Goal: Navigation & Orientation: Find specific page/section

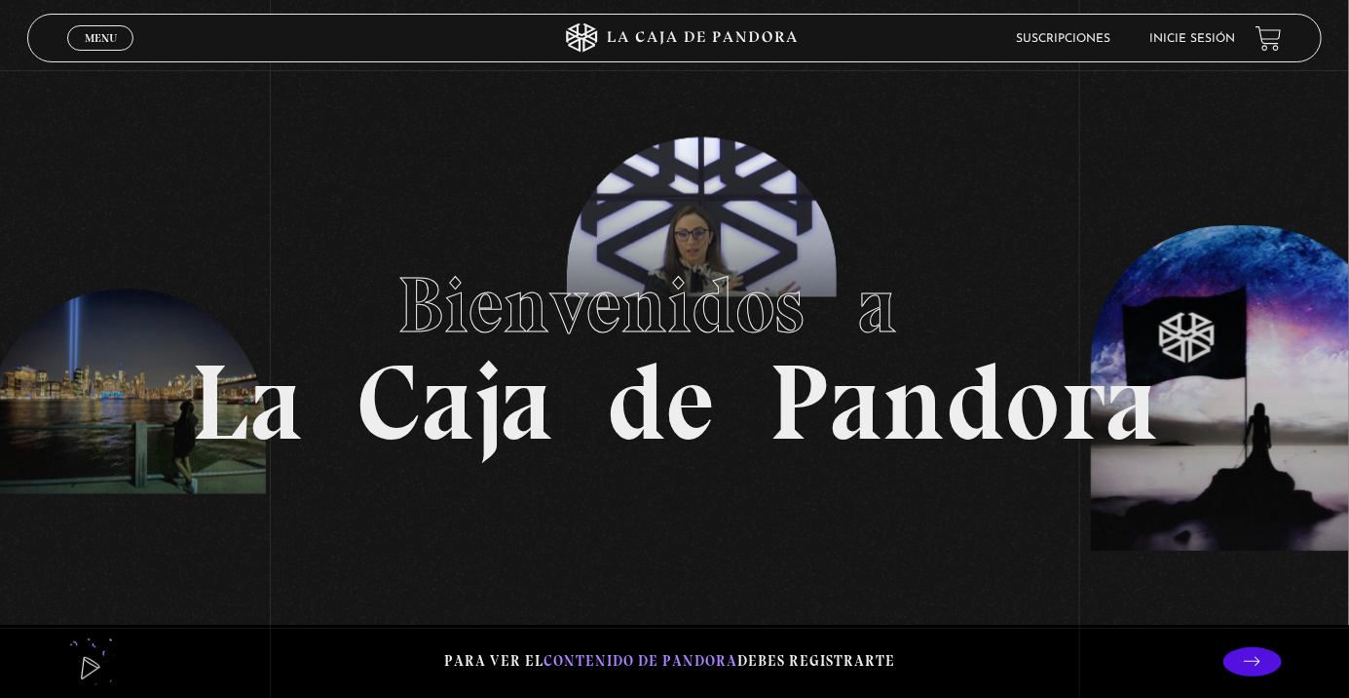
click at [1199, 45] on link "Inicie sesión" at bounding box center [1194, 39] width 86 height 12
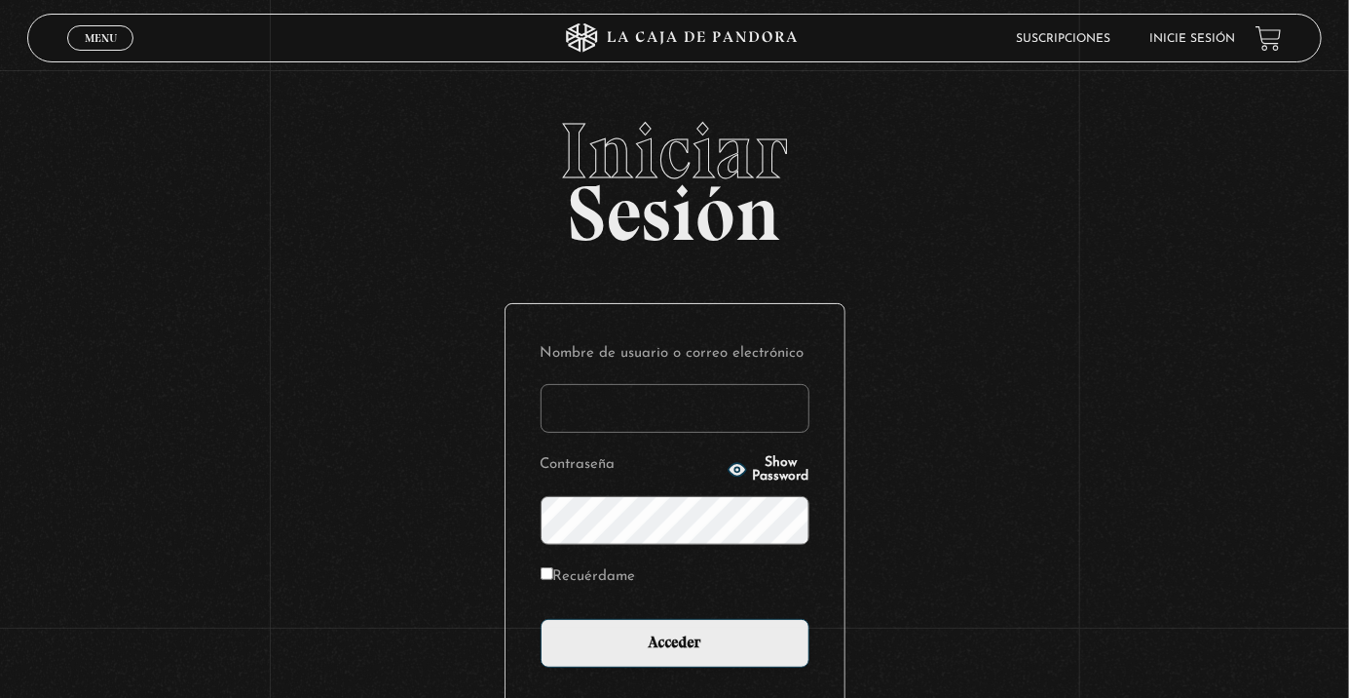
click at [687, 427] on input "Nombre de usuario o correo electrónico" at bounding box center [675, 408] width 269 height 49
click at [513, 610] on div "Nombre de usuario o correo electrónico gm Contraseña Show Password Recuérdame A…" at bounding box center [675, 503] width 339 height 399
click at [633, 420] on input "gm" at bounding box center [675, 408] width 269 height 49
type input "g"
click at [730, 432] on input "vivian9554@" at bounding box center [675, 408] width 269 height 49
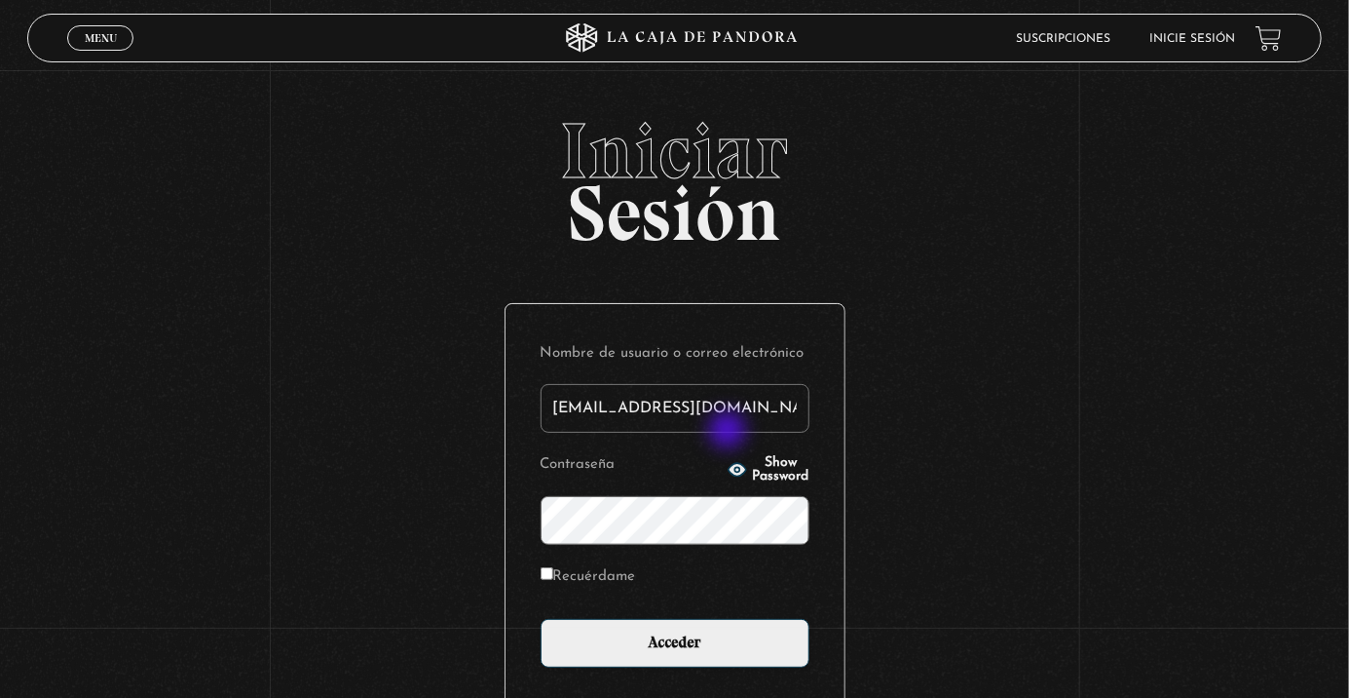
type input "vivian9554@gmail.com"
click at [541, 619] on input "Acceder" at bounding box center [675, 643] width 269 height 49
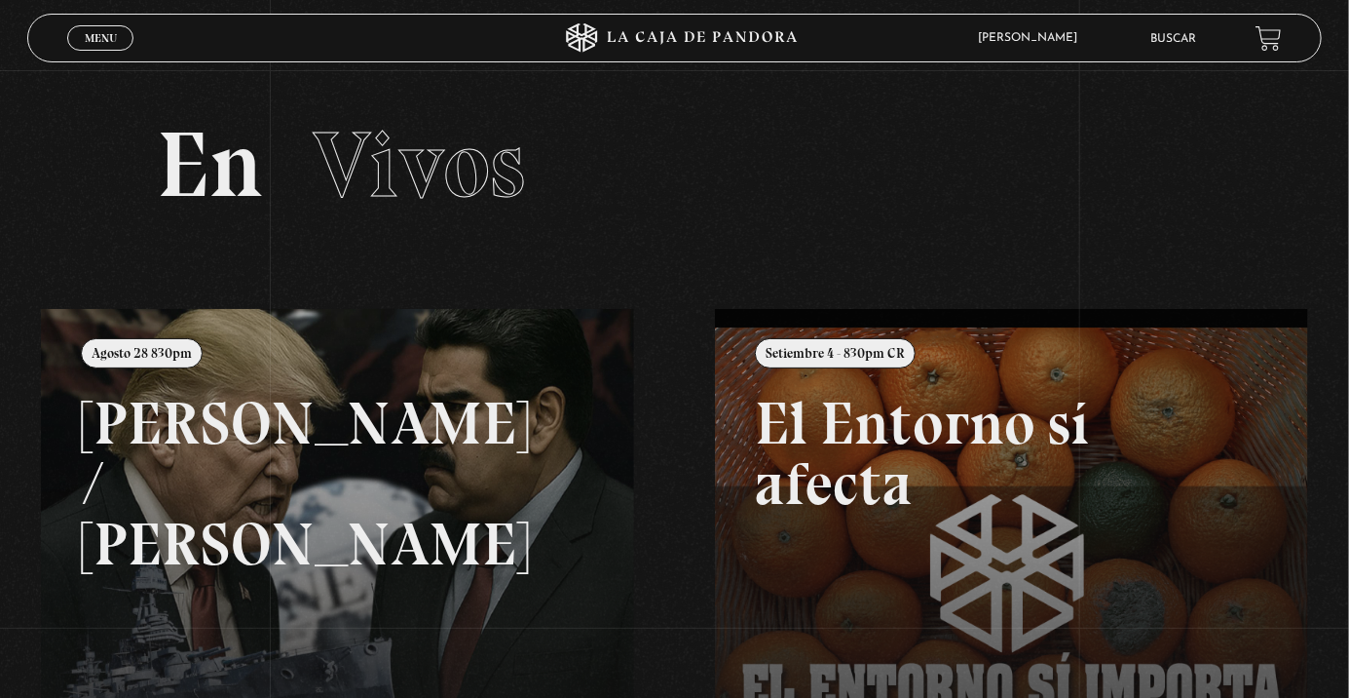
click at [104, 37] on span "Menu" at bounding box center [101, 38] width 32 height 12
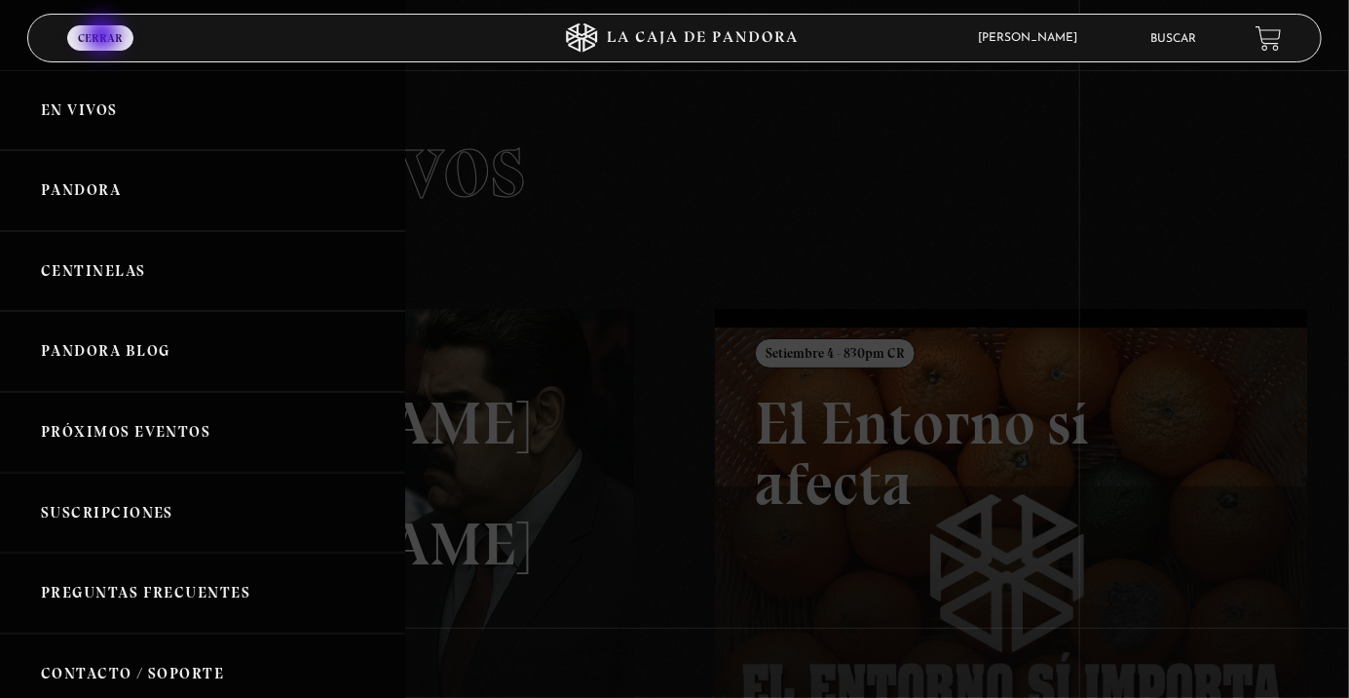
click at [128, 280] on link "Centinelas" at bounding box center [202, 271] width 405 height 81
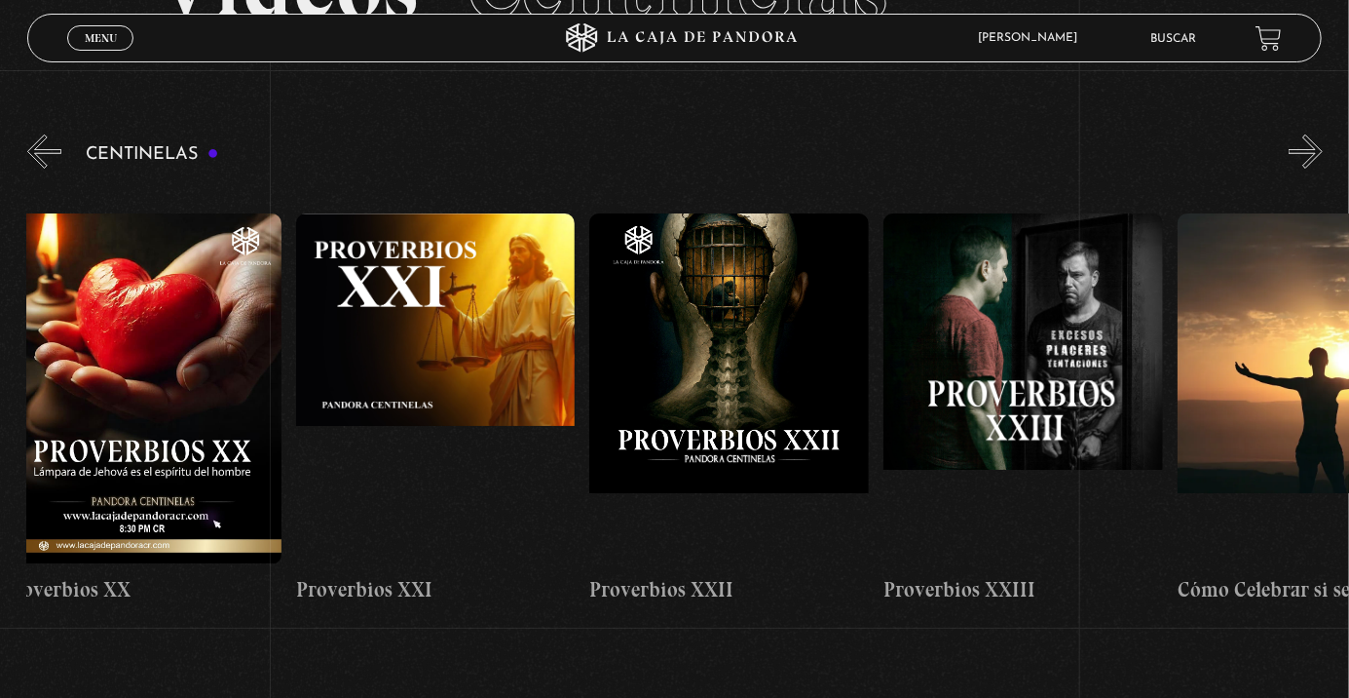
scroll to position [0, 6495]
click at [714, 355] on figure at bounding box center [728, 388] width 280 height 351
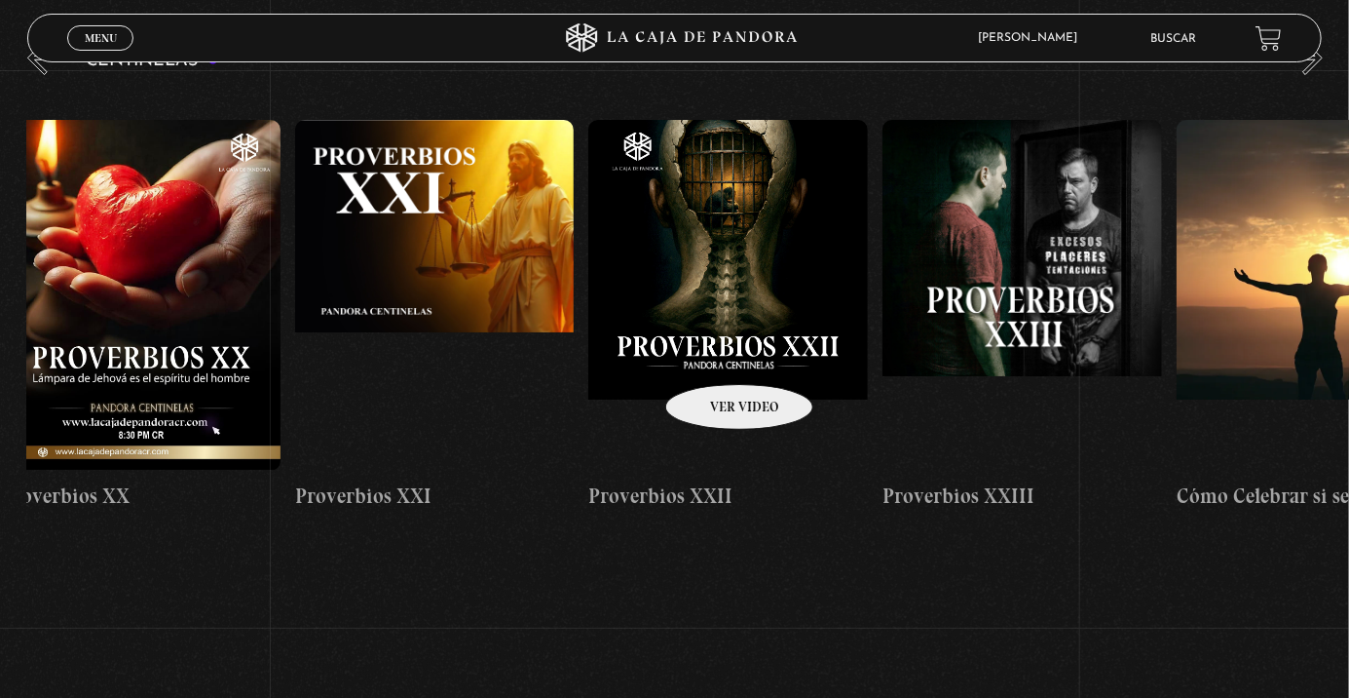
scroll to position [0, 6468]
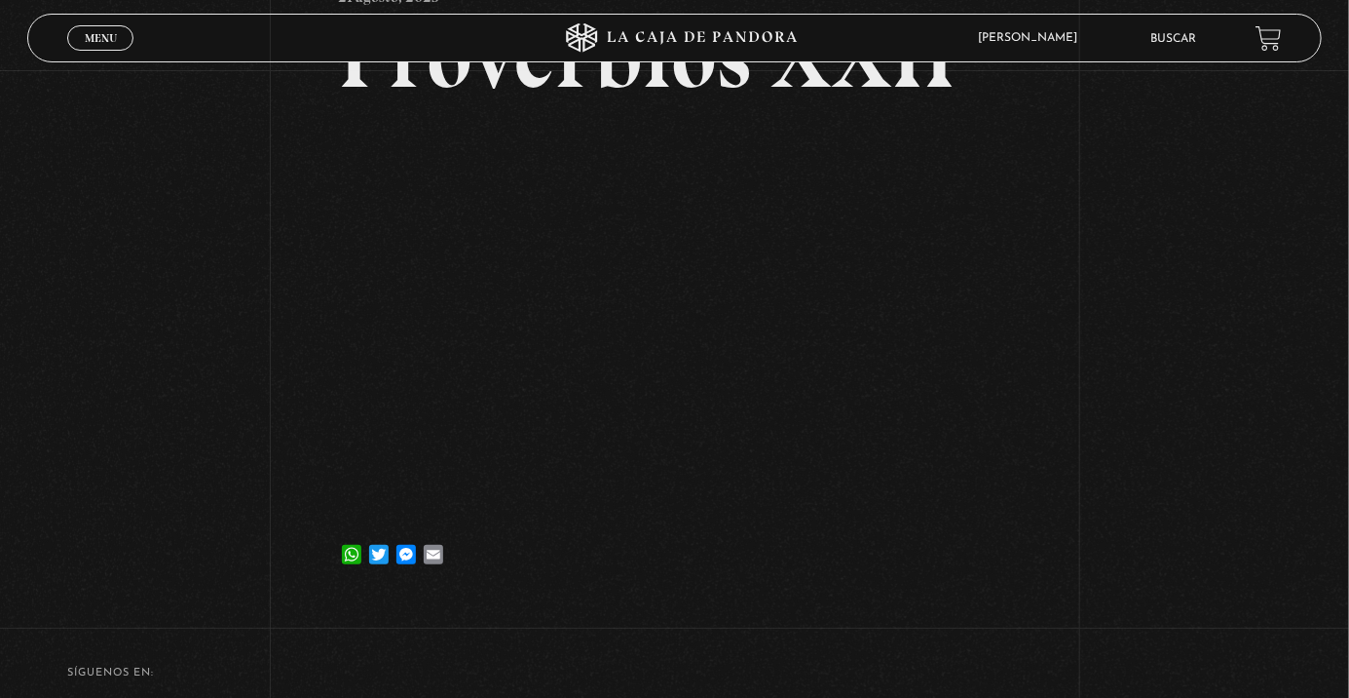
scroll to position [183, 0]
